Goal: Information Seeking & Learning: Learn about a topic

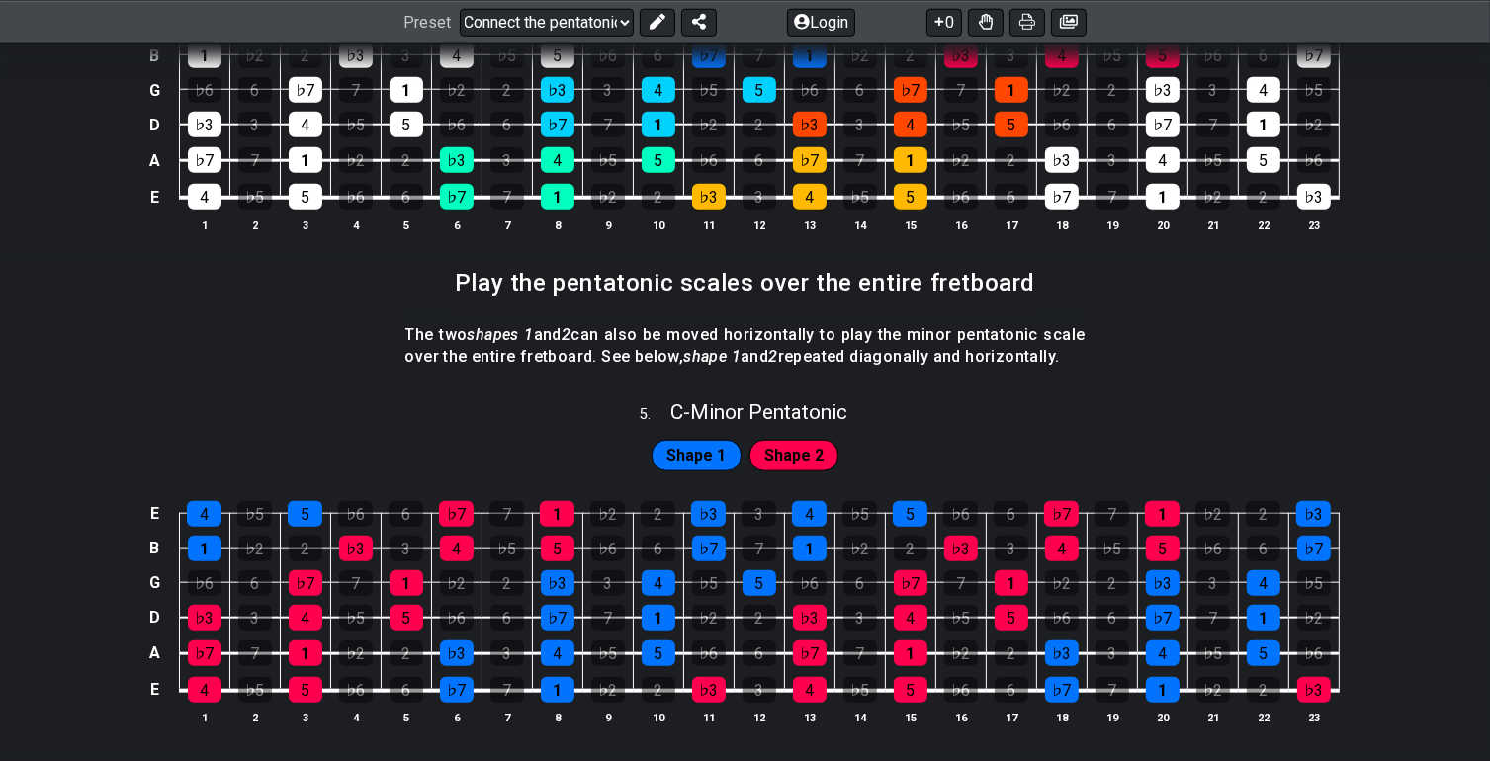
scroll to position [2175, 0]
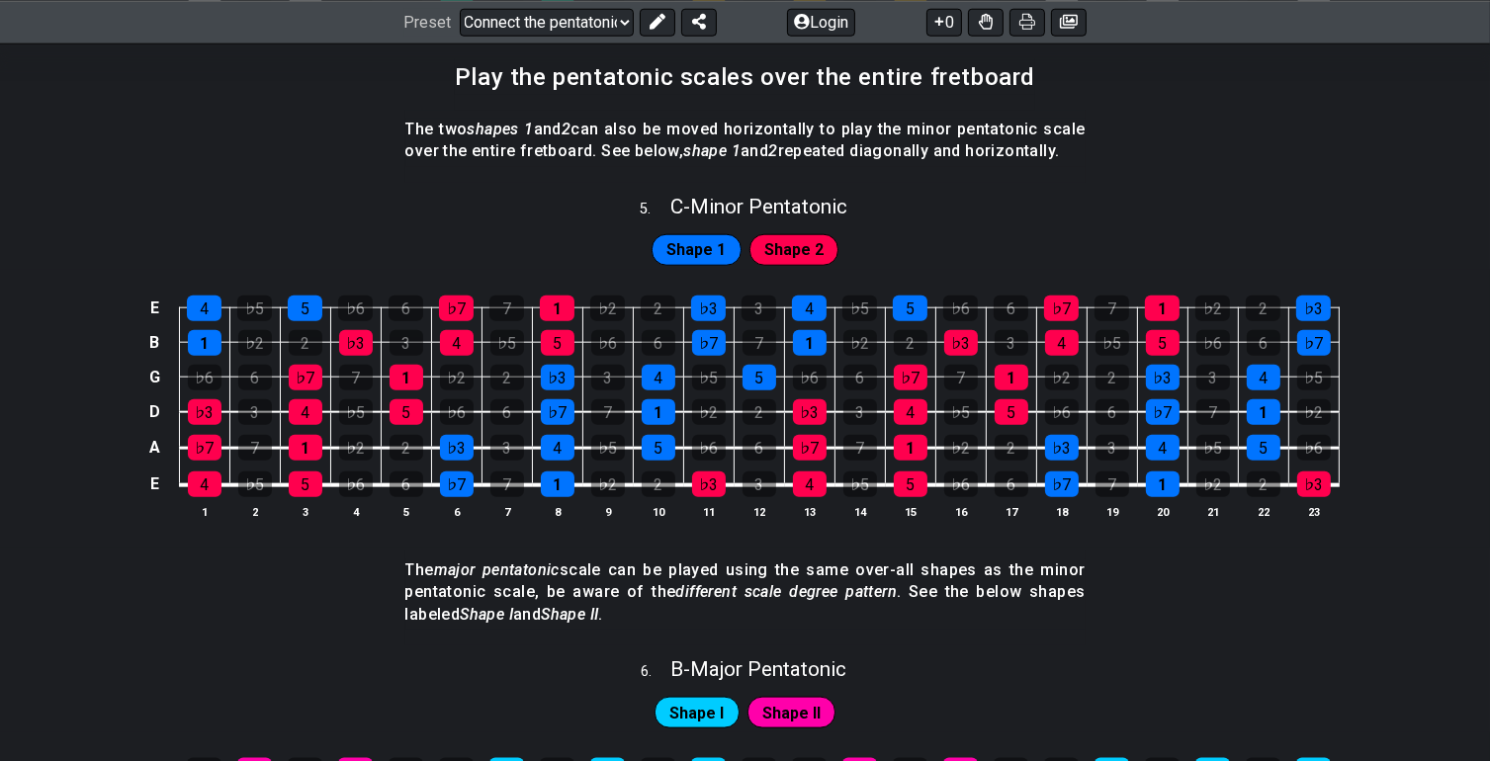
click at [719, 243] on span "Shape 1" at bounding box center [695, 250] width 59 height 29
click at [776, 242] on span "Shape 2" at bounding box center [793, 250] width 59 height 29
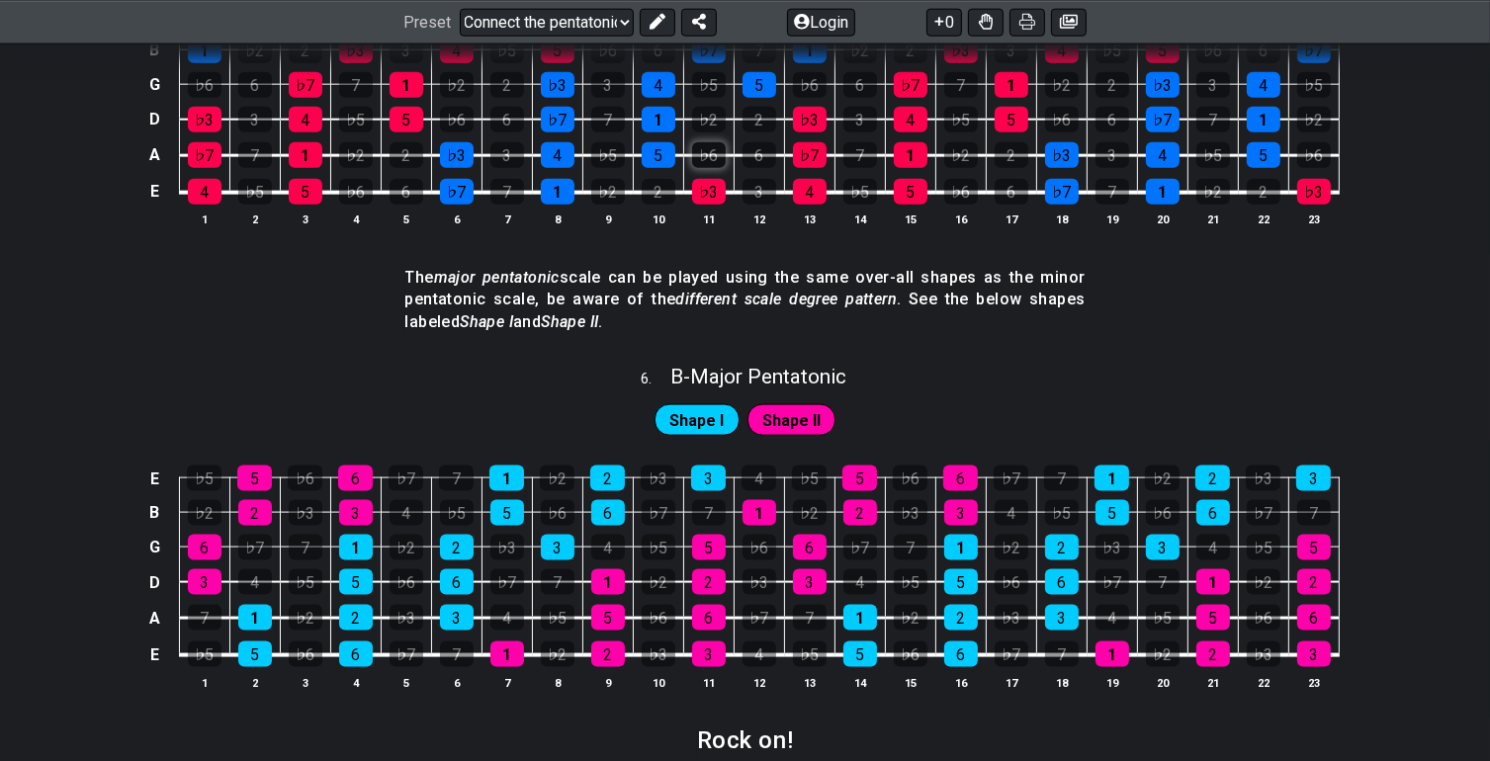
scroll to position [2471, 0]
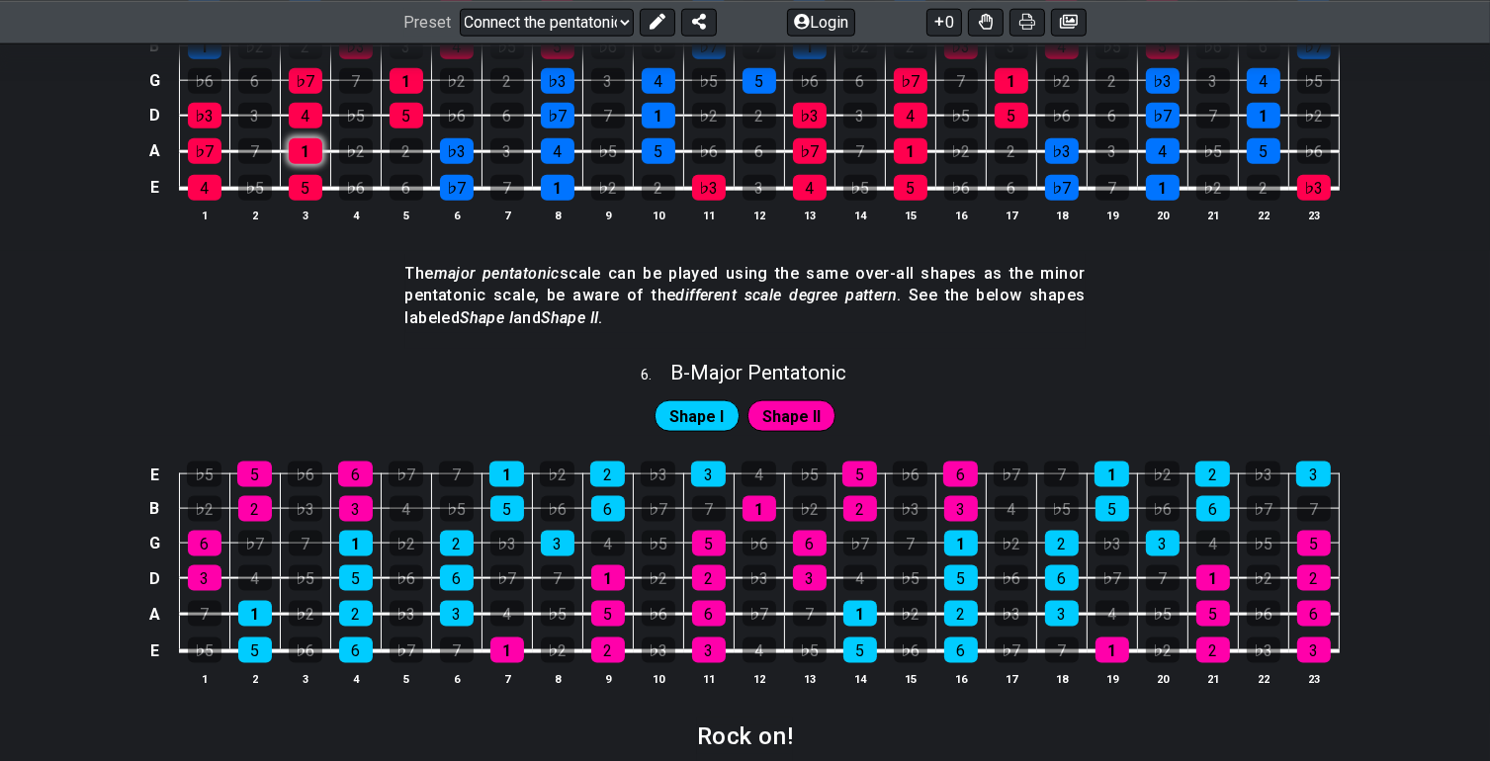
click at [311, 140] on div "1" at bounding box center [306, 151] width 34 height 26
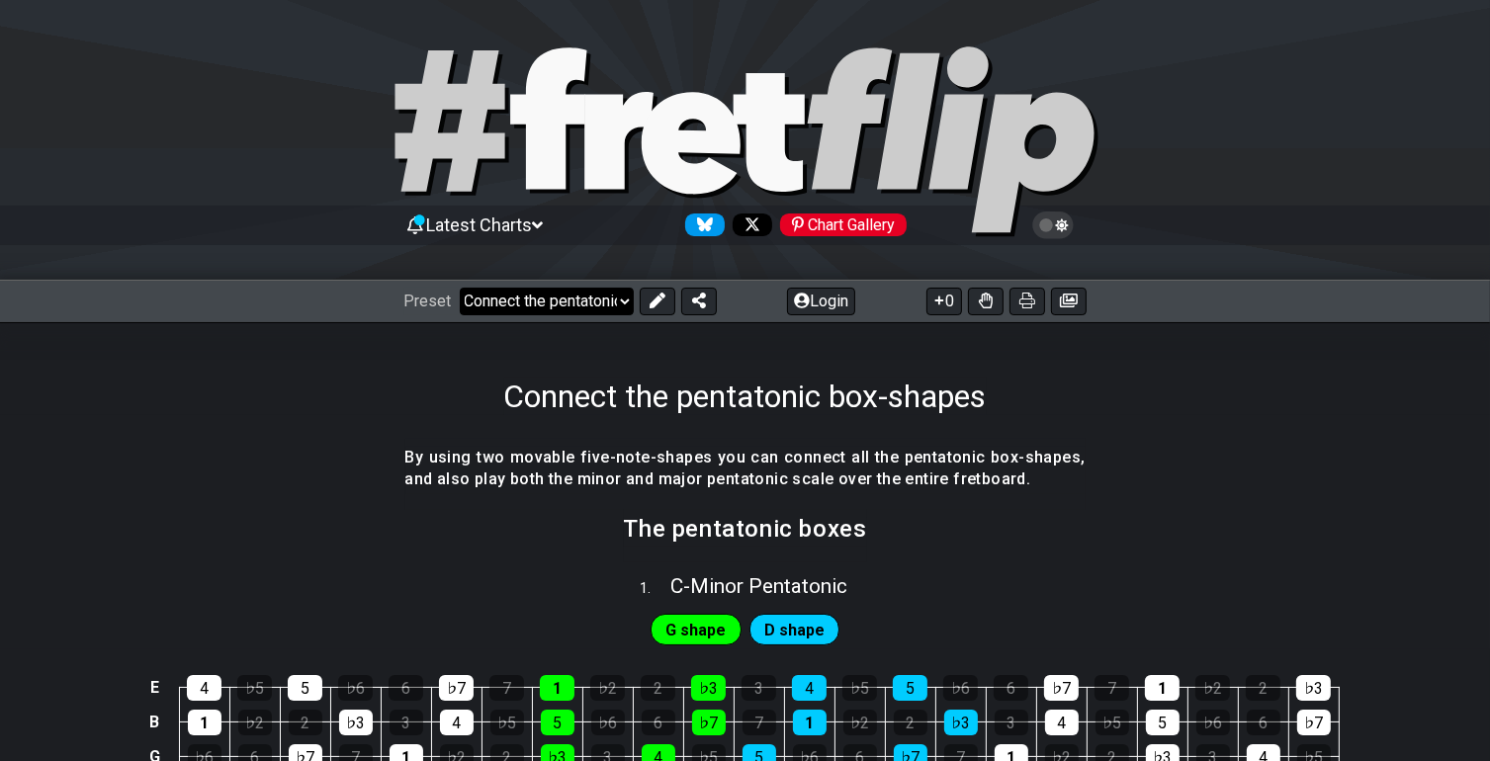
click at [485, 301] on select "Welcome to #fretflip! Connect the pentatonic box-shapes Custom Preset Minor Pen…" at bounding box center [547, 302] width 174 height 28
click at [460, 288] on select "Welcome to #fretflip! Connect the pentatonic box-shapes Custom Preset Minor Pen…" at bounding box center [547, 302] width 174 height 28
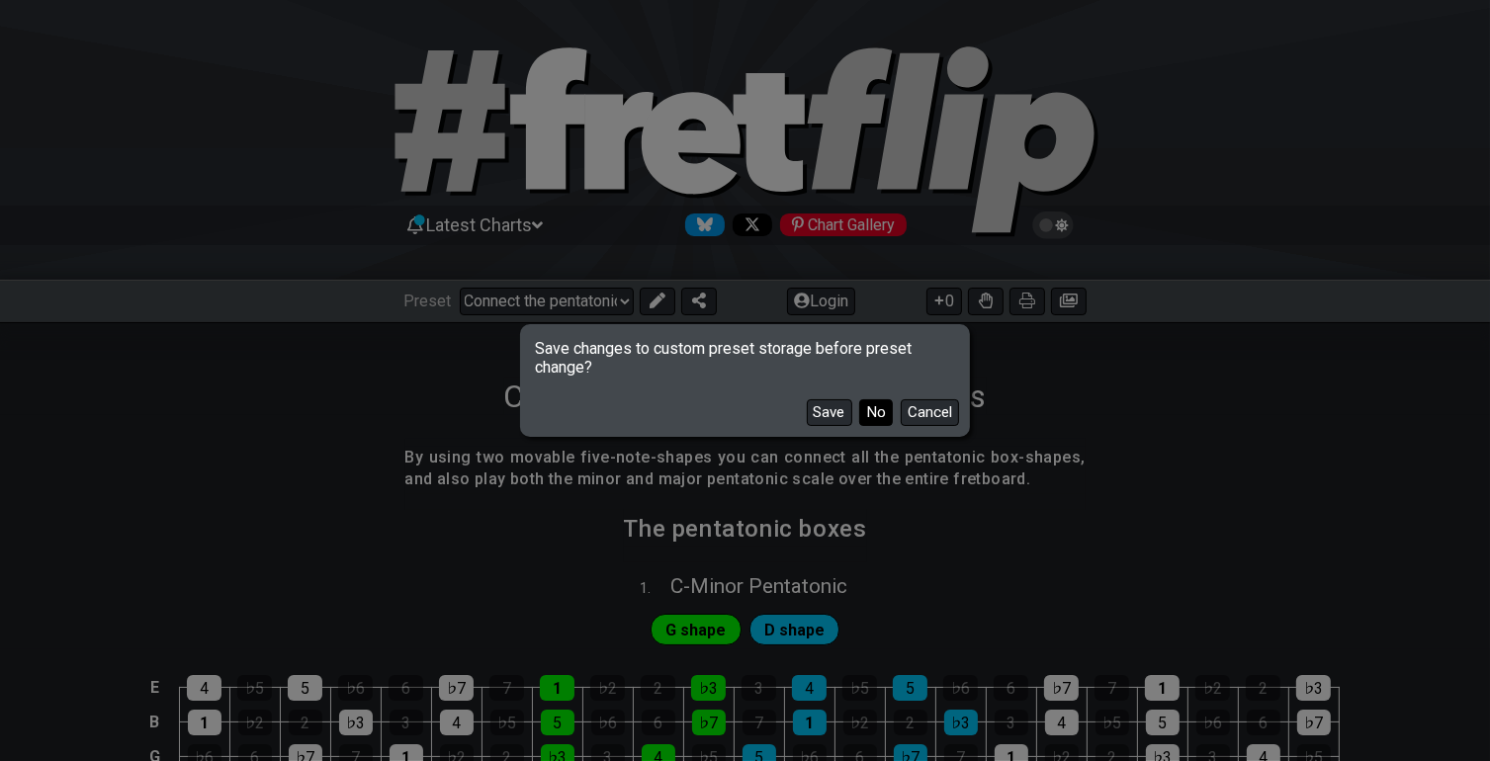
click at [886, 416] on button "No" at bounding box center [876, 412] width 34 height 27
select select "/major-pentatonic"
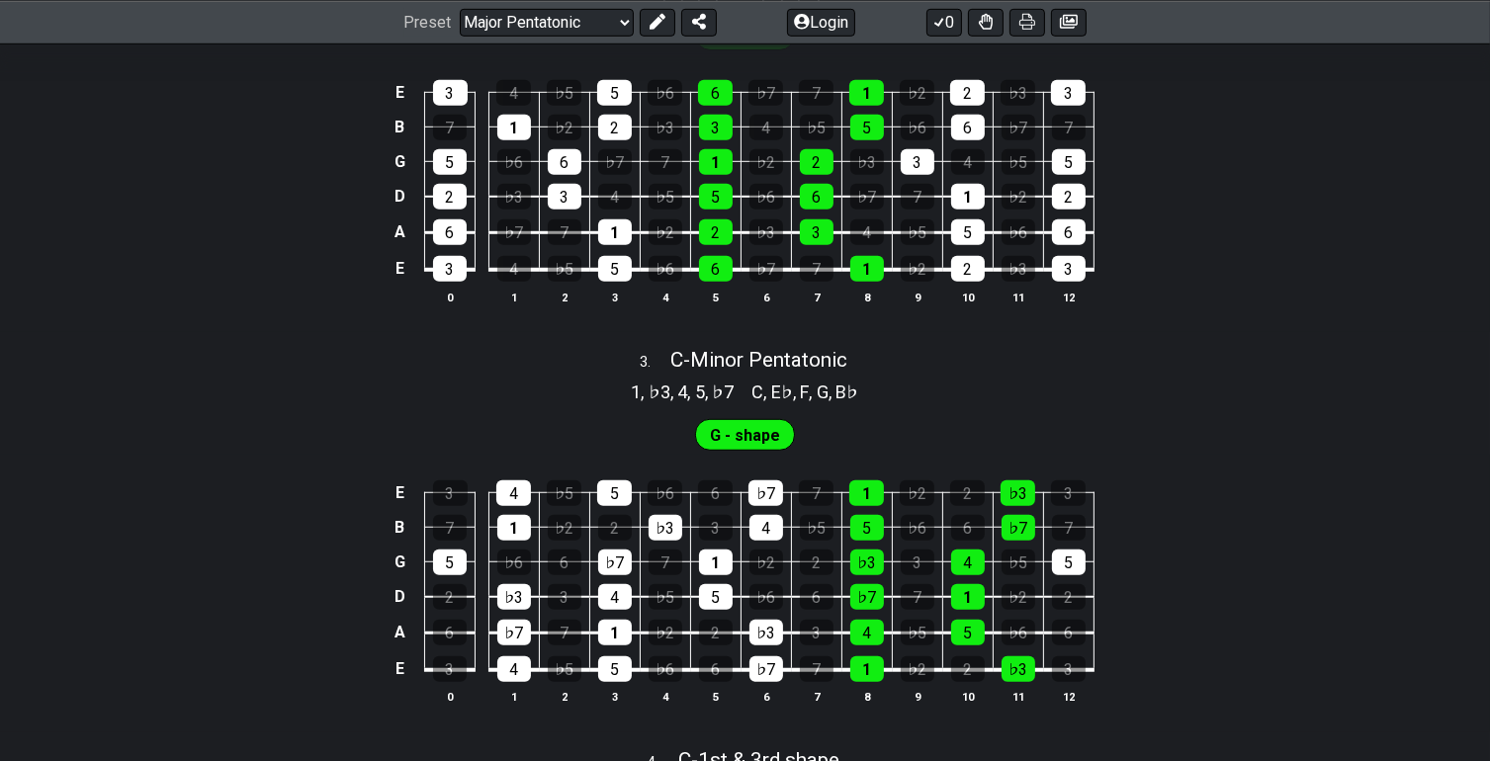
scroll to position [988, 0]
